Goal: Check status: Check status

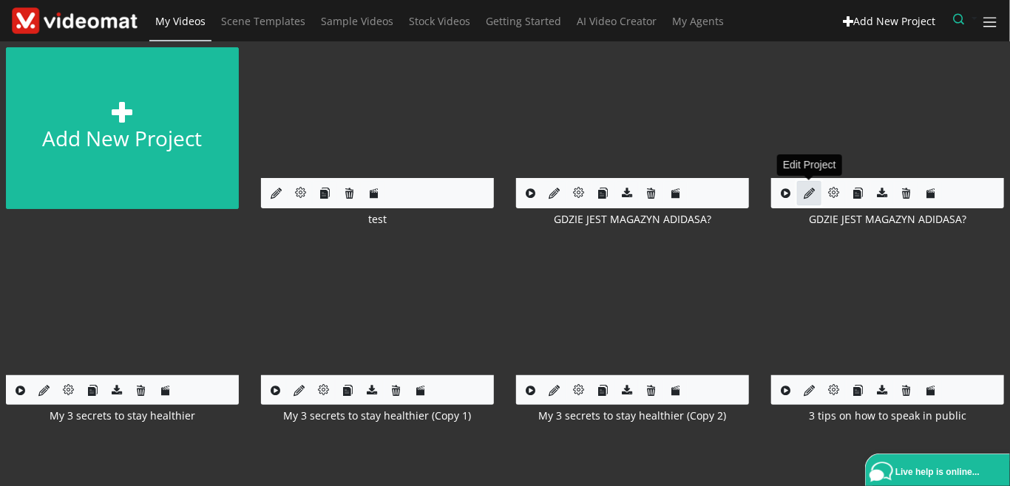
click at [805, 188] on icon at bounding box center [808, 193] width 11 height 11
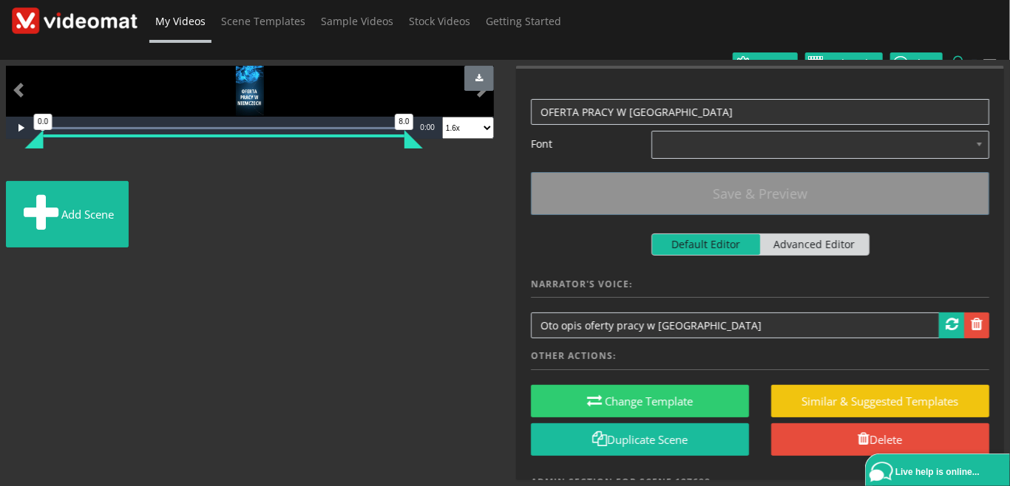
scroll to position [154, 0]
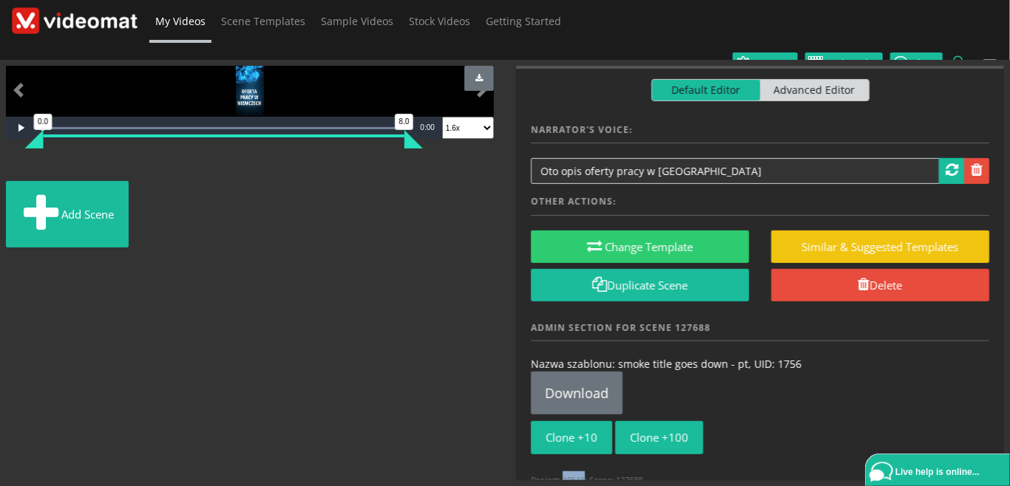
drag, startPoint x: 585, startPoint y: 457, endPoint x: 563, endPoint y: 457, distance: 22.2
click at [563, 475] on small "Project: 10516; Scene: 127688" at bounding box center [587, 480] width 112 height 11
copy small "10516"
click at [164, 18] on span "My Videos" at bounding box center [180, 21] width 50 height 14
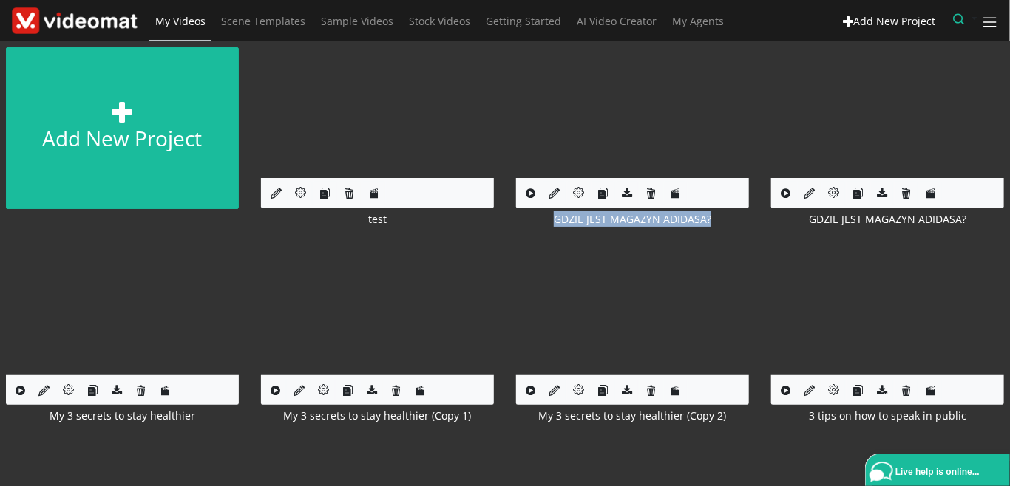
drag, startPoint x: 723, startPoint y: 228, endPoint x: 547, endPoint y: 219, distance: 176.2
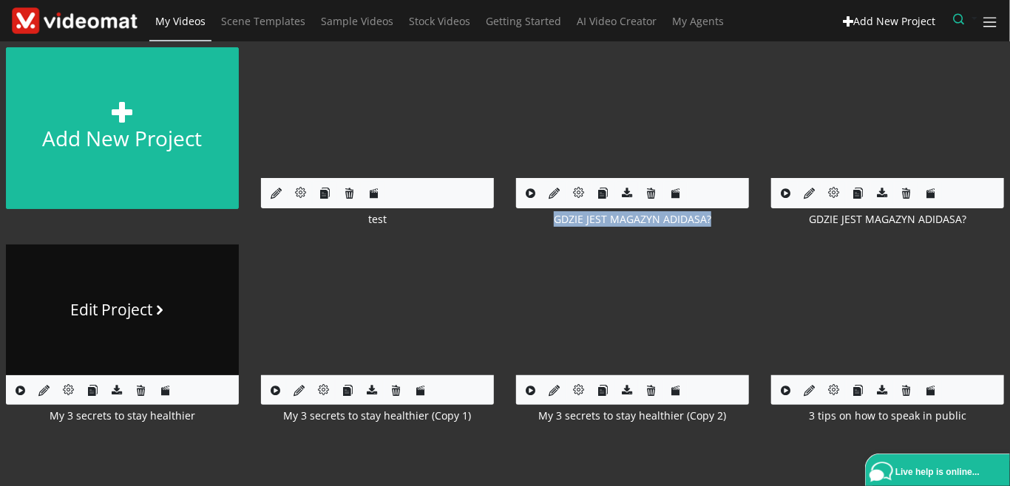
copy div "GDZIE JEST MAGAZYN ADIDASA?"
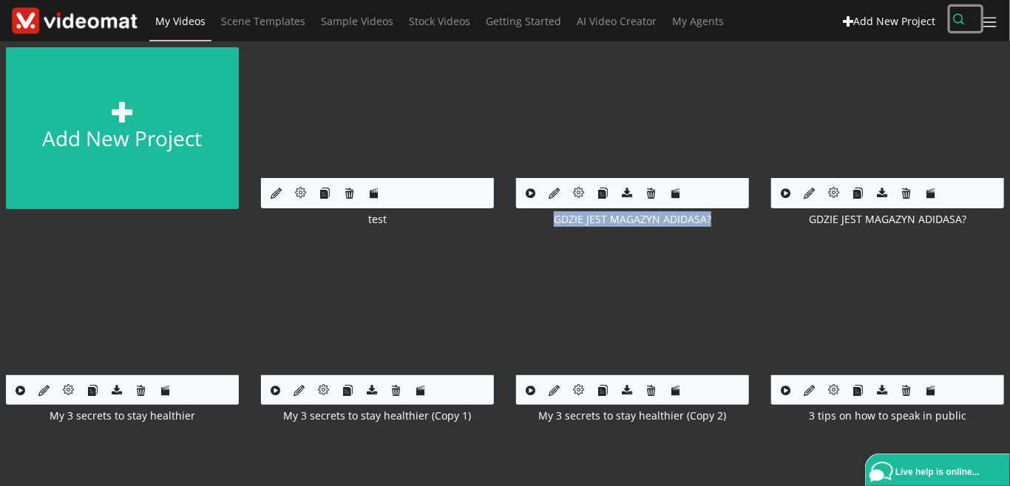
drag, startPoint x: 965, startPoint y: 20, endPoint x: 940, endPoint y: 29, distance: 27.3
click at [965, 20] on button "button" at bounding box center [965, 19] width 31 height 24
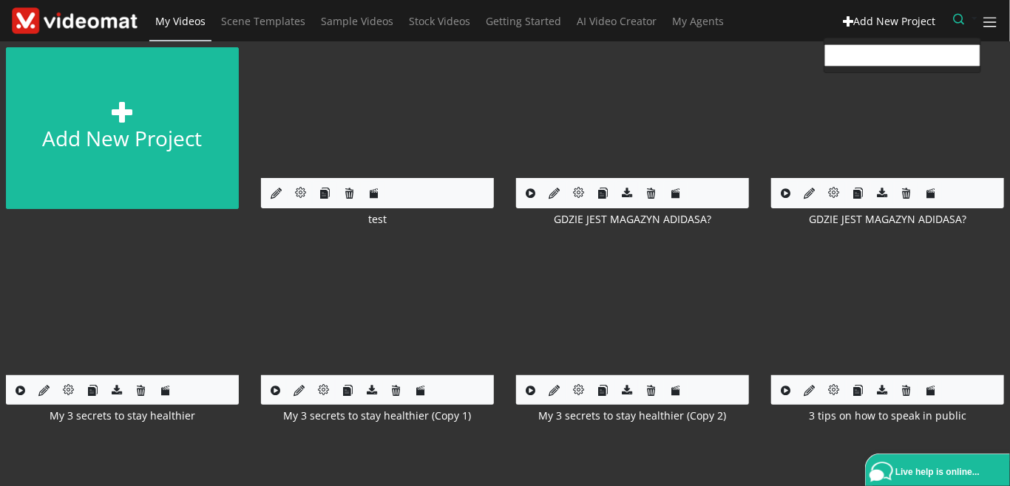
click at [901, 55] on input "text" at bounding box center [902, 55] width 156 height 22
type input "10516"
